Goal: Information Seeking & Learning: Learn about a topic

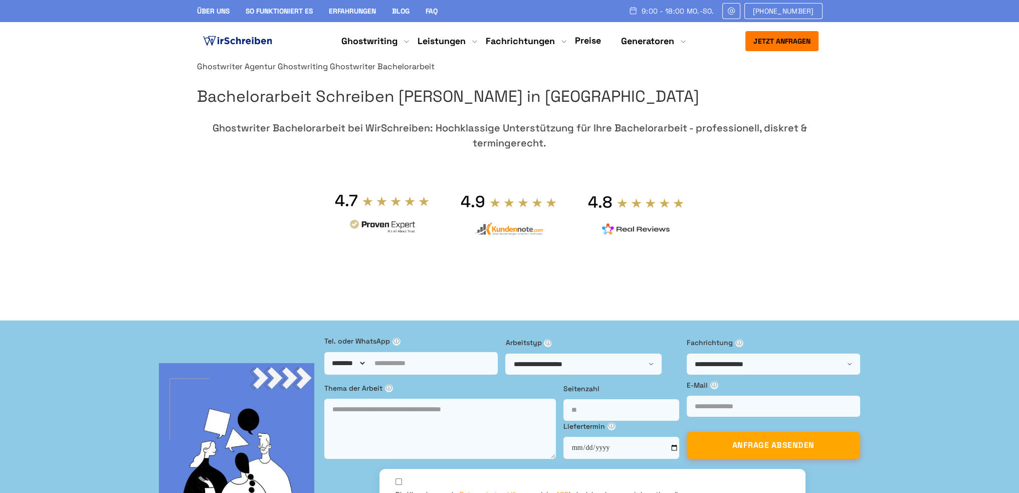
drag, startPoint x: 679, startPoint y: 142, endPoint x: 667, endPoint y: 144, distance: 12.1
click at [671, 109] on h1 "Bachelorarbeit Schreiben [PERSON_NAME] in [GEOGRAPHIC_DATA]" at bounding box center [509, 97] width 625 height 26
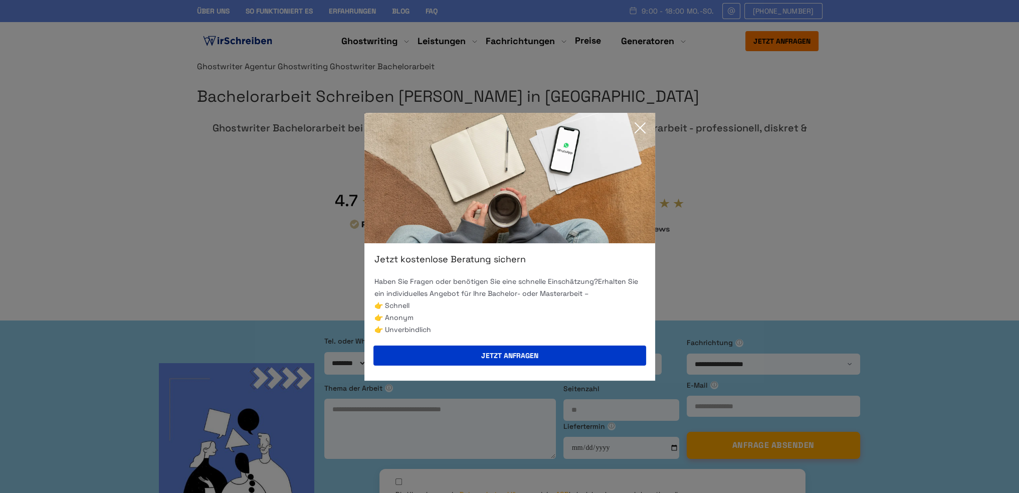
click at [639, 132] on icon at bounding box center [640, 128] width 20 height 20
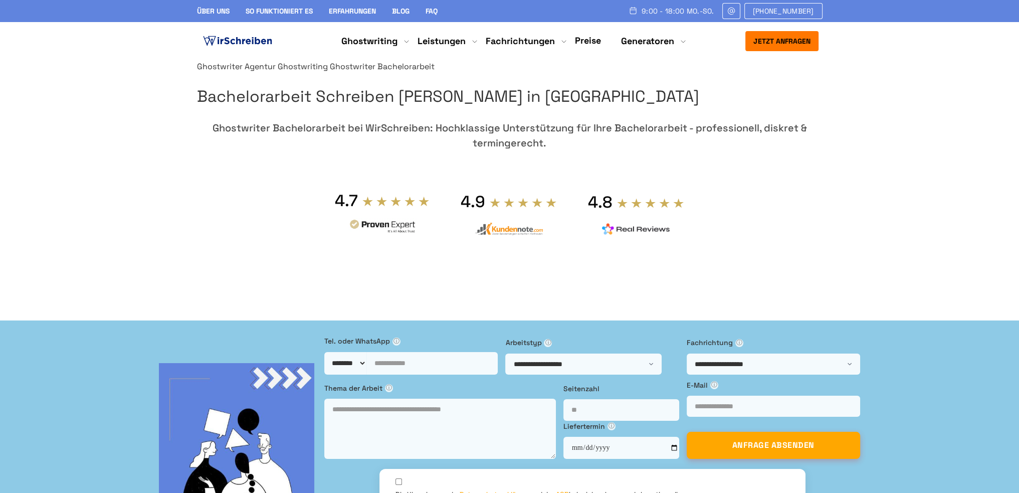
click at [604, 109] on h1 "Bachelorarbeit Schreiben [PERSON_NAME] in [GEOGRAPHIC_DATA]" at bounding box center [509, 97] width 625 height 26
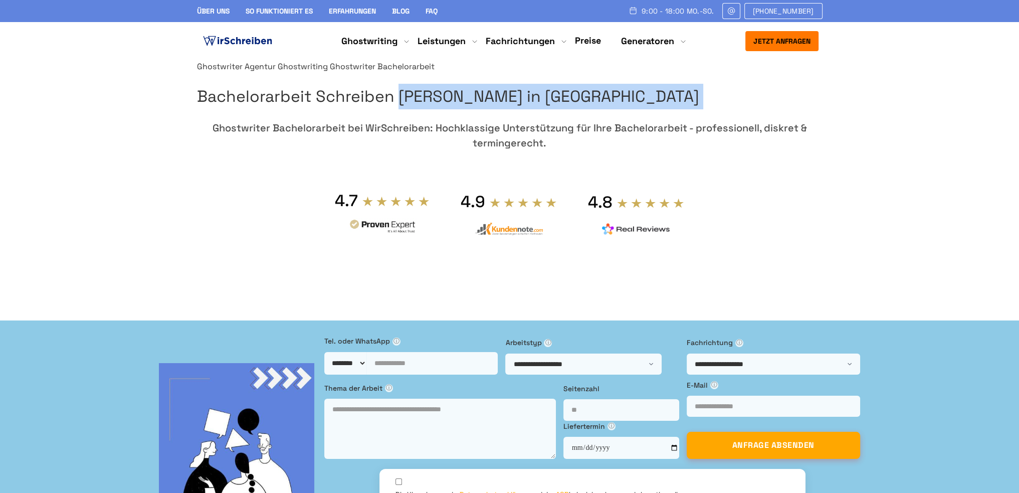
click at [604, 109] on h1 "Bachelorarbeit Schreiben [PERSON_NAME] in [GEOGRAPHIC_DATA]" at bounding box center [509, 97] width 625 height 26
click at [650, 109] on h1 "Bachelorarbeit Schreiben [PERSON_NAME] in [GEOGRAPHIC_DATA]" at bounding box center [509, 97] width 625 height 26
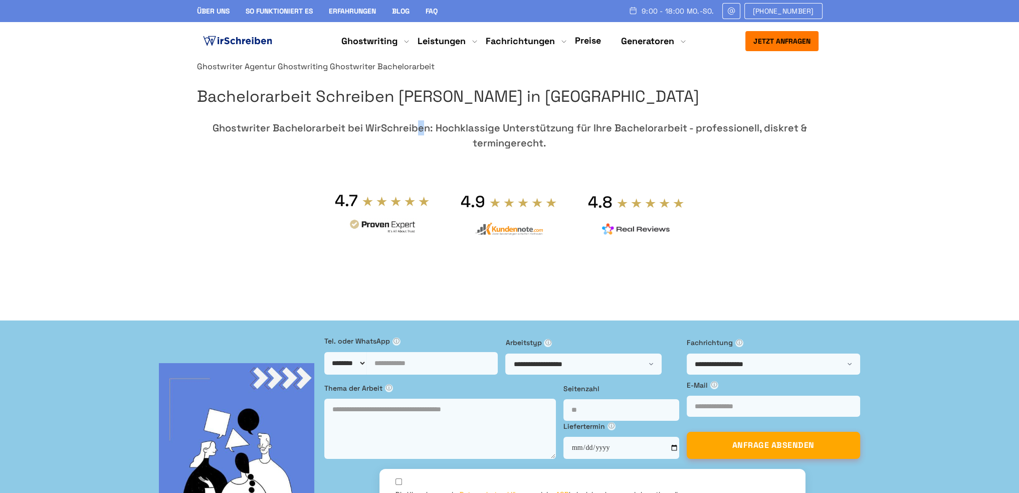
click at [615, 189] on div "Ghostwriter Agentur Ghostwriting Ghostwriter Bachelorarbeit Bachelorarbeit Schr…" at bounding box center [509, 185] width 625 height 250
click at [561, 109] on h1 "Bachelorarbeit Schreiben [PERSON_NAME] in [GEOGRAPHIC_DATA]" at bounding box center [509, 97] width 625 height 26
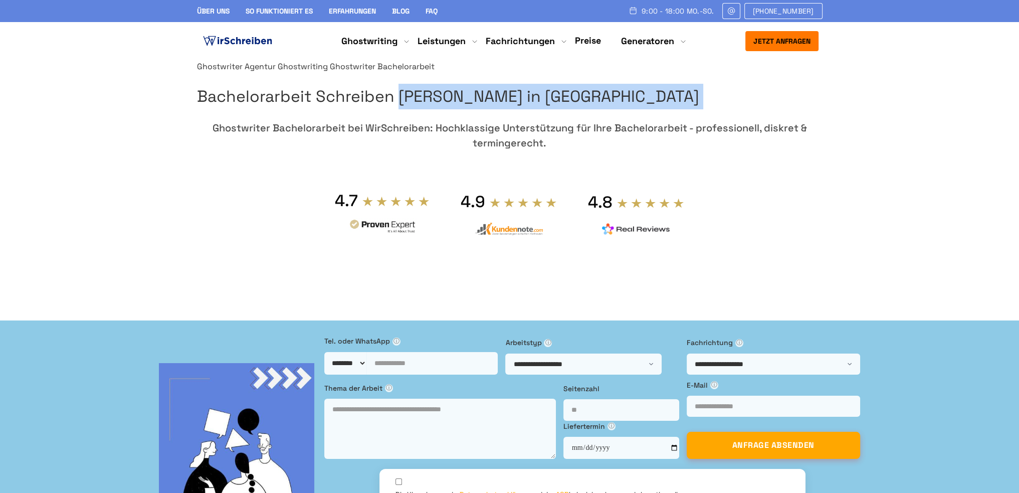
click at [561, 109] on h1 "Bachelorarbeit Schreiben [PERSON_NAME] in [GEOGRAPHIC_DATA]" at bounding box center [509, 97] width 625 height 26
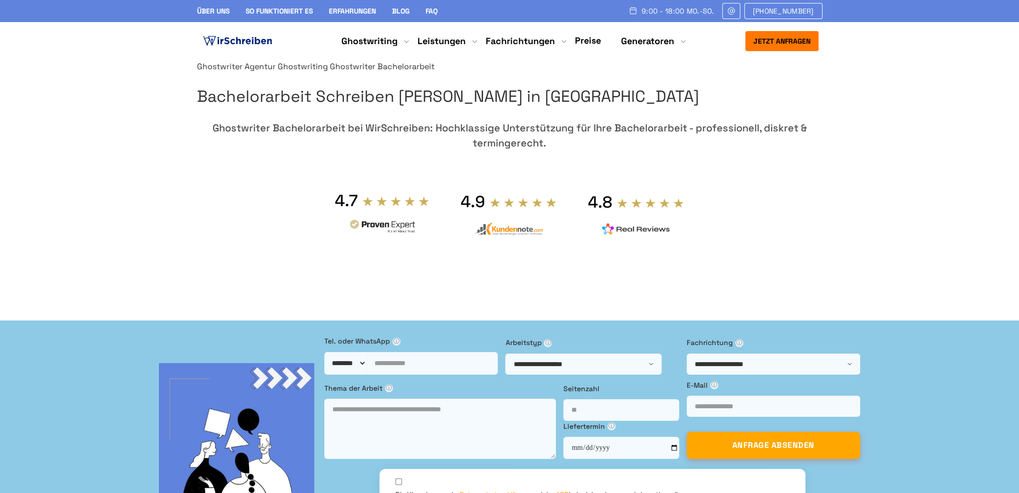
click at [670, 150] on div "Ghostwriter Bachelorarbeit bei WirSchreiben: Hochklassige Unterstützung für Ihr…" at bounding box center [509, 135] width 625 height 30
drag, startPoint x: 670, startPoint y: 190, endPoint x: 648, endPoint y: 178, distance: 24.7
click at [645, 109] on h1 "Bachelorarbeit Schreiben [PERSON_NAME] in [GEOGRAPHIC_DATA]" at bounding box center [509, 97] width 625 height 26
